Goal: Communication & Community: Answer question/provide support

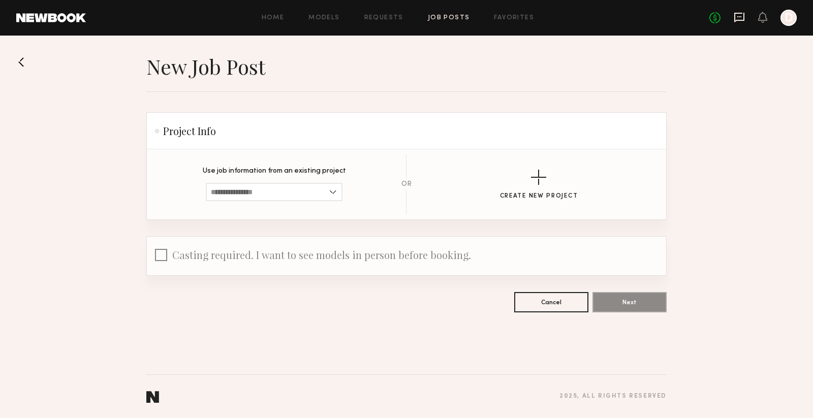
click at [736, 15] on icon at bounding box center [739, 17] width 11 height 11
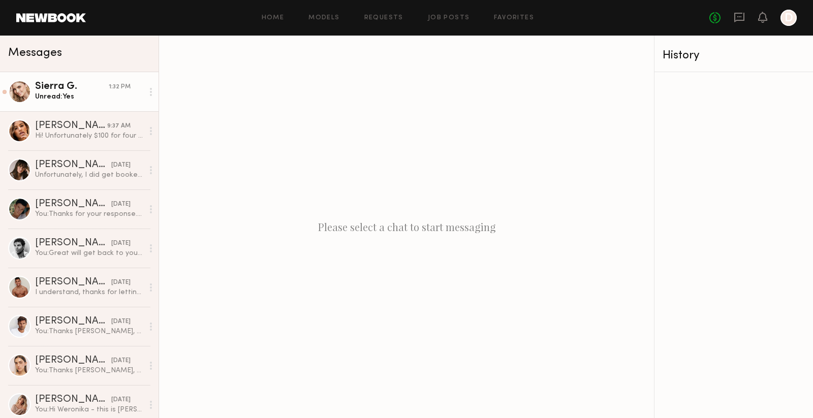
click at [91, 92] on div "Unread: Yes" at bounding box center [89, 97] width 108 height 10
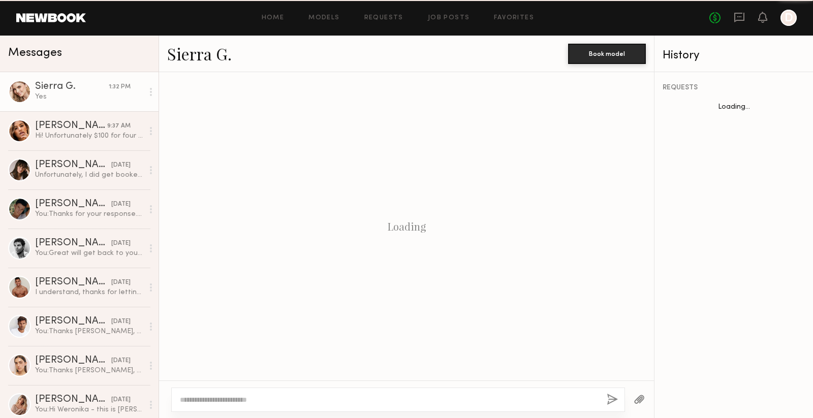
scroll to position [642, 0]
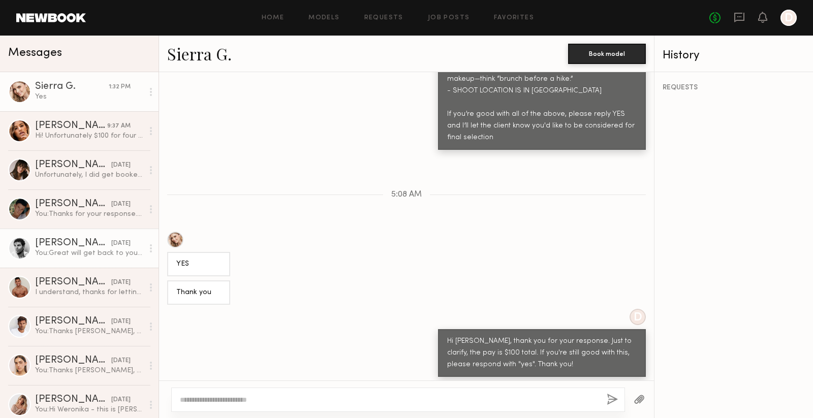
click at [86, 249] on div "You: Great will get back to you soon." at bounding box center [89, 254] width 108 height 10
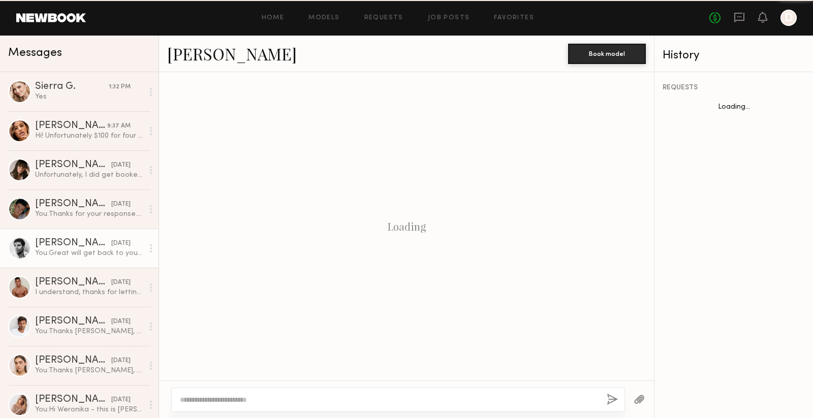
scroll to position [764, 0]
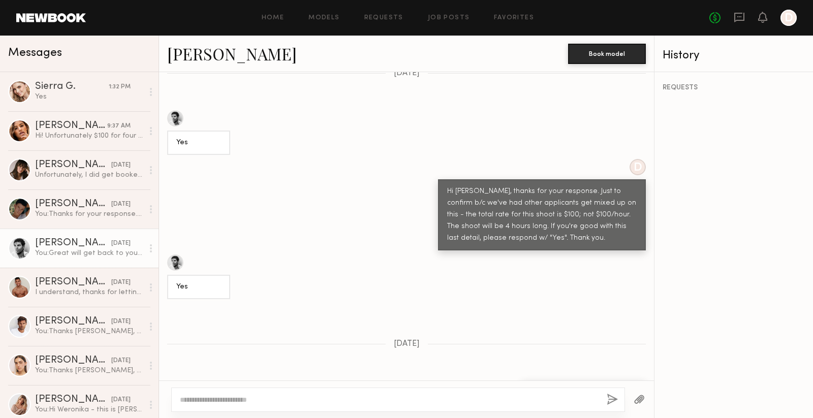
click at [192, 55] on link "Isaiah C." at bounding box center [232, 54] width 130 height 22
click at [72, 83] on div "Sierra G." at bounding box center [72, 87] width 74 height 10
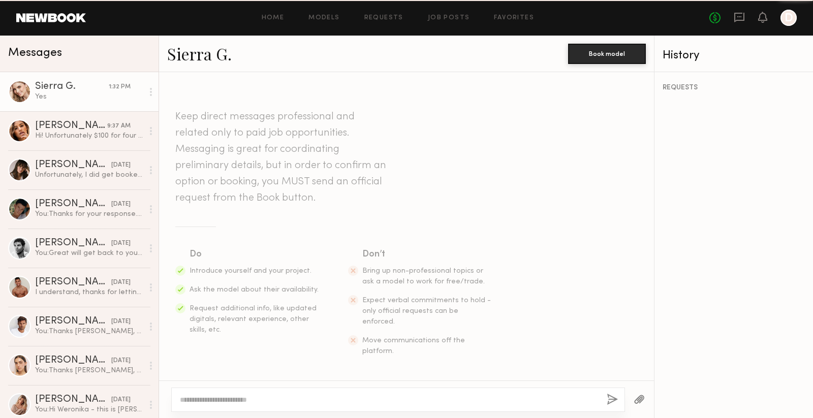
scroll to position [642, 0]
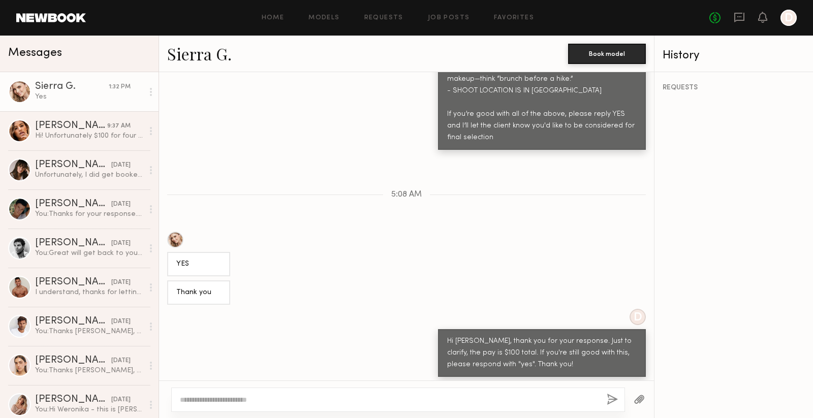
click at [203, 54] on link "Sierra G." at bounding box center [199, 54] width 65 height 22
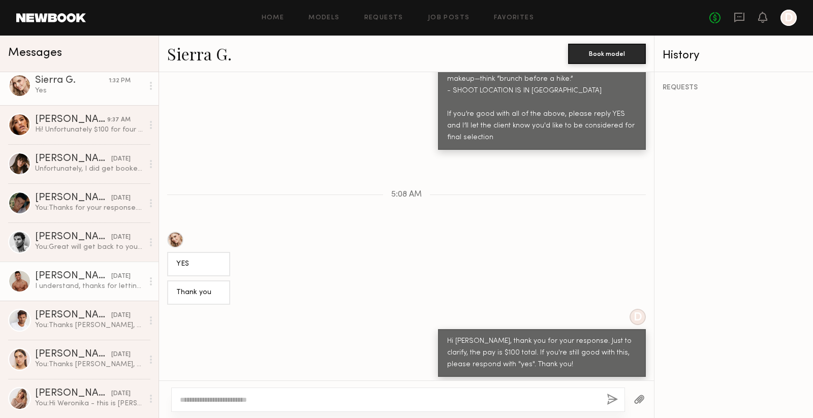
click at [88, 274] on div "Gabe F." at bounding box center [73, 276] width 76 height 10
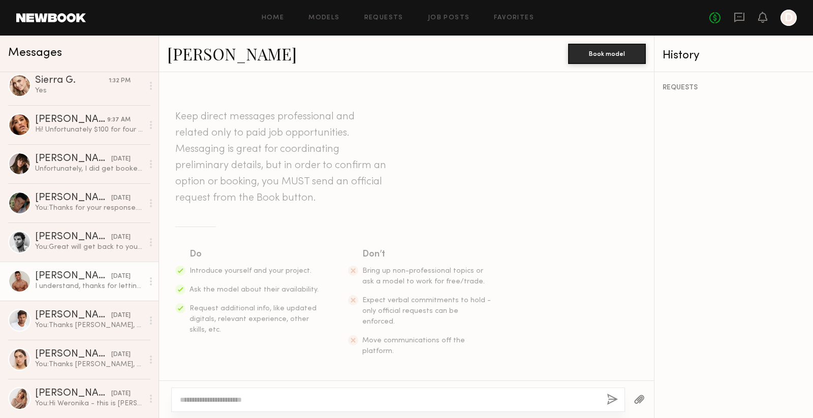
scroll to position [1062, 0]
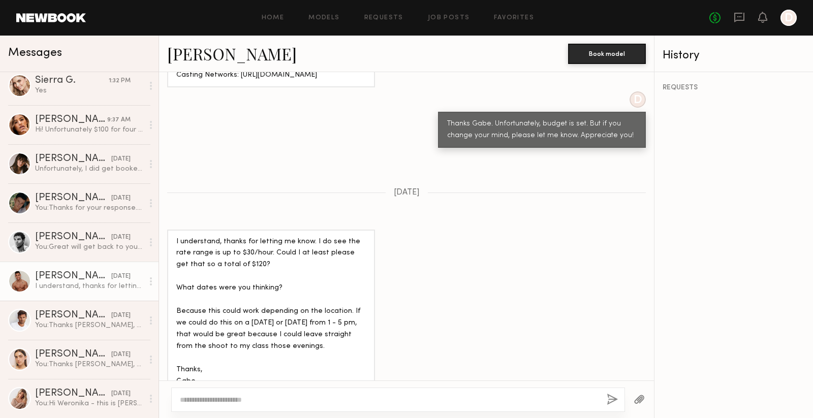
click at [182, 52] on link "Gabe F." at bounding box center [232, 54] width 130 height 22
click at [79, 232] on div "Isaiah C." at bounding box center [73, 237] width 76 height 10
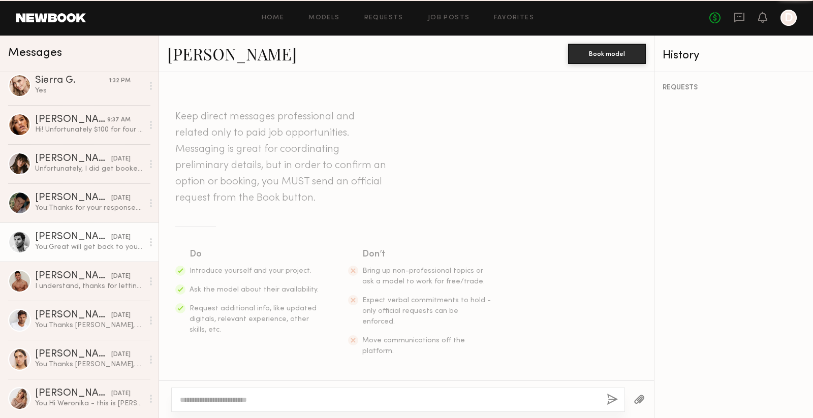
scroll to position [764, 0]
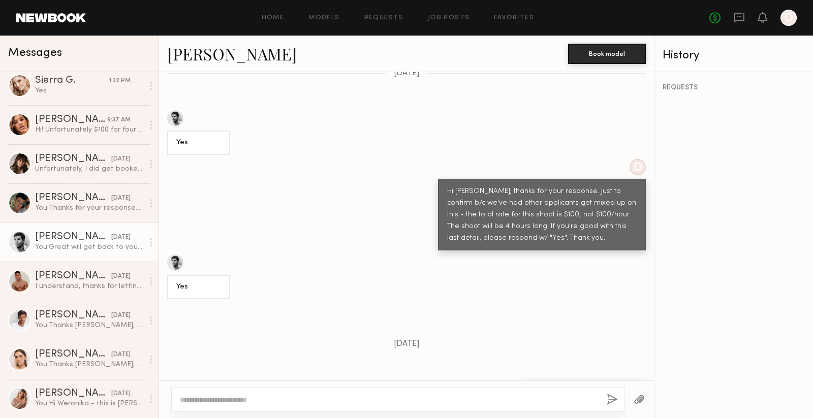
click at [202, 49] on link "Isaiah C." at bounding box center [232, 54] width 130 height 22
click at [69, 91] on div "Yes" at bounding box center [89, 91] width 108 height 10
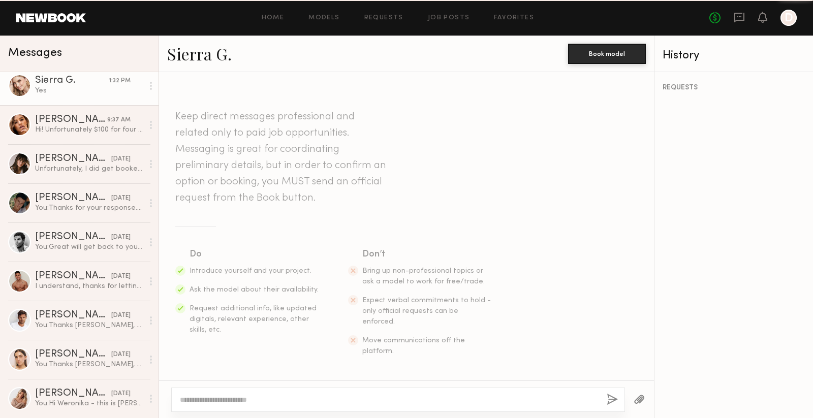
scroll to position [642, 0]
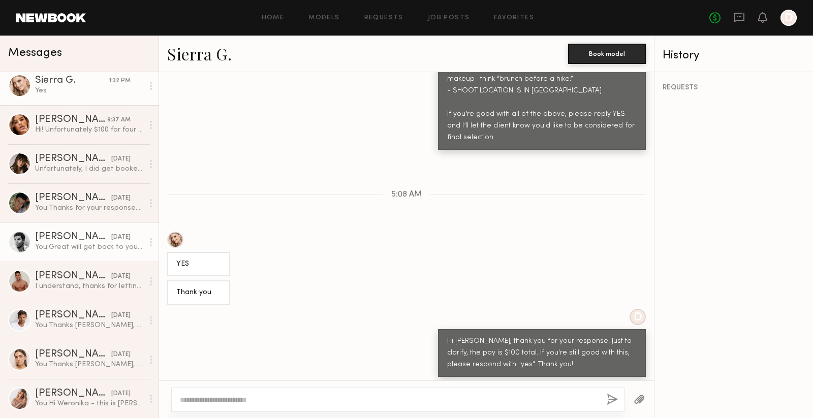
click at [86, 245] on div "You: Great will get back to you soon." at bounding box center [89, 248] width 108 height 10
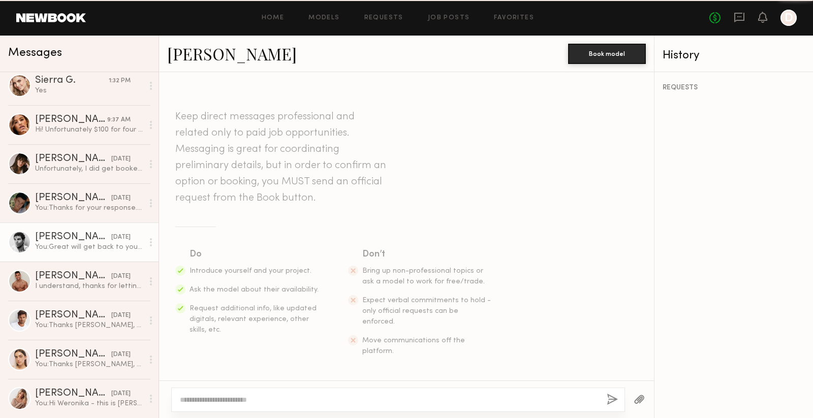
scroll to position [764, 0]
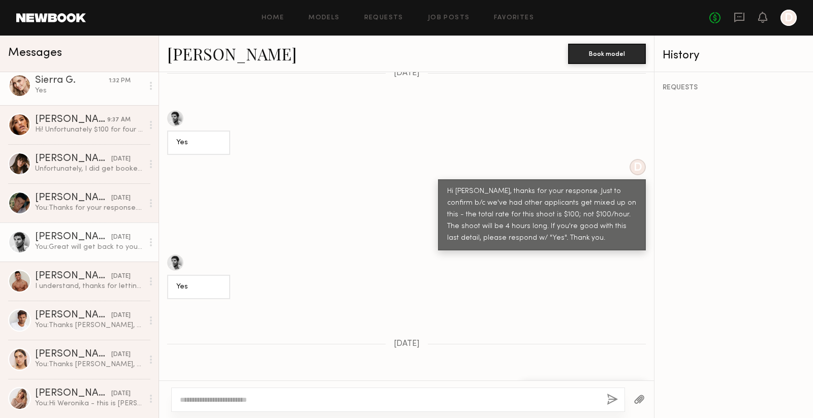
click at [101, 83] on div "Sierra G." at bounding box center [72, 81] width 74 height 10
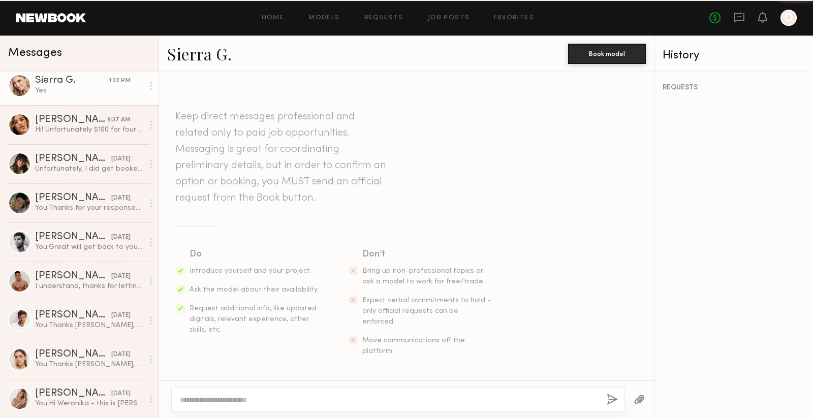
scroll to position [642, 0]
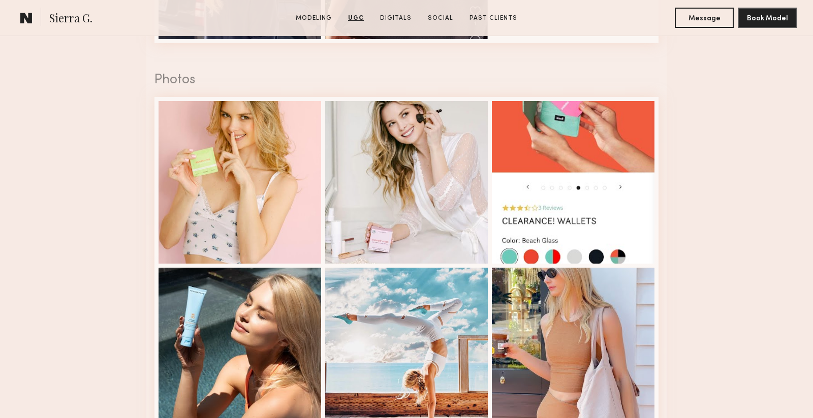
scroll to position [1381, 0]
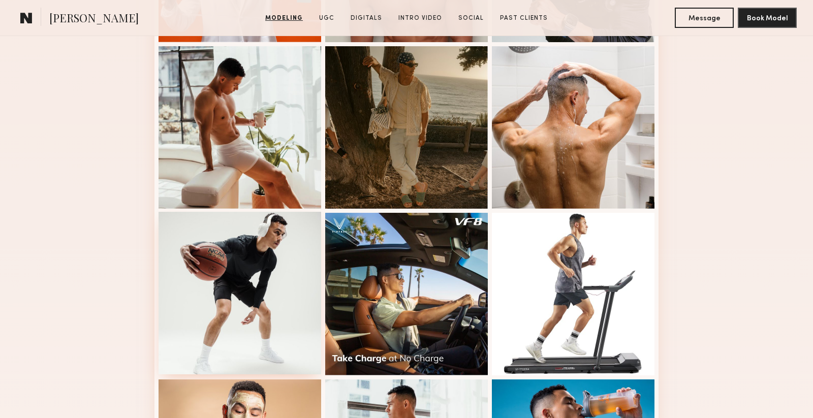
scroll to position [247, 0]
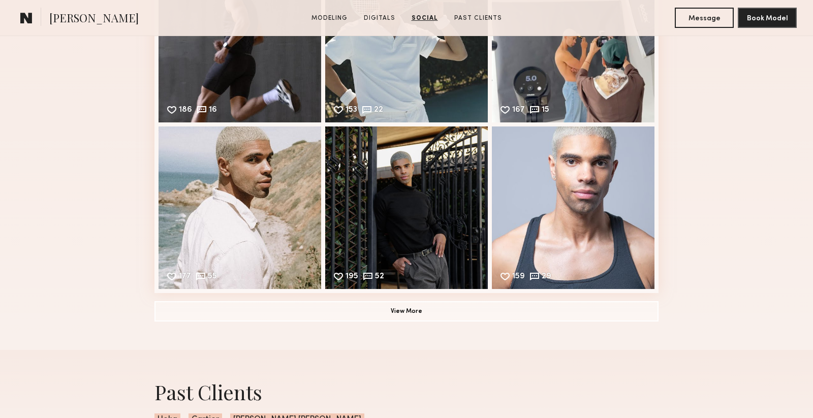
scroll to position [1371, 0]
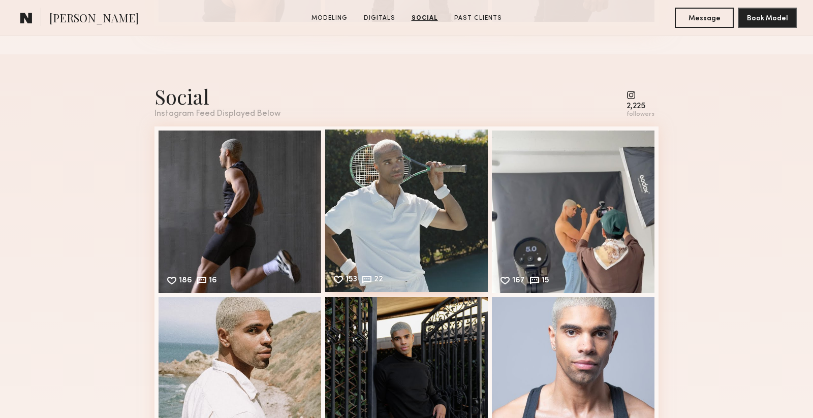
click at [377, 220] on div "153 22 Likes & comments displayed to show model’s engagement" at bounding box center [406, 211] width 163 height 163
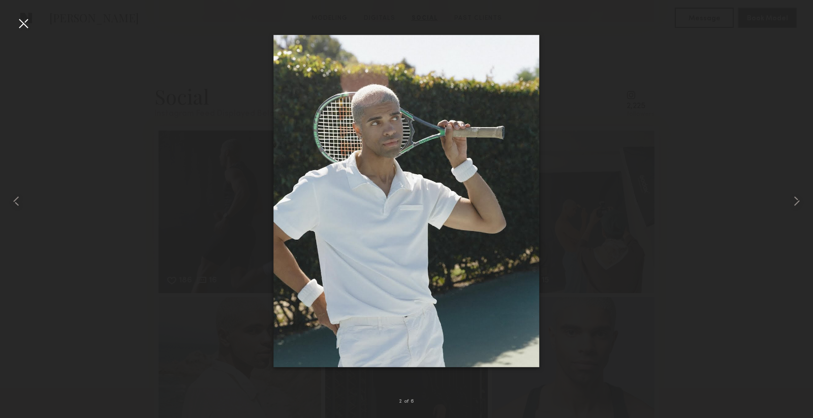
click at [685, 226] on div at bounding box center [406, 201] width 813 height 370
click at [23, 19] on div at bounding box center [23, 23] width 16 height 16
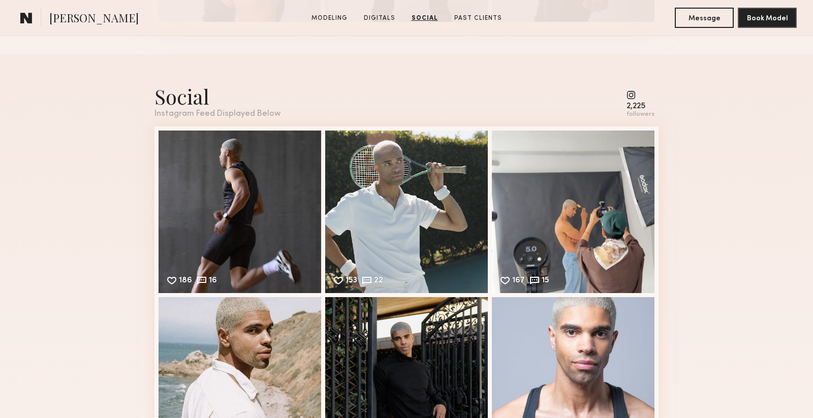
click at [632, 99] on common-icon at bounding box center [641, 94] width 28 height 9
click at [637, 105] on div "2,225" at bounding box center [641, 107] width 28 height 8
click at [635, 95] on common-icon at bounding box center [641, 94] width 28 height 9
